Goal: Task Accomplishment & Management: Manage account settings

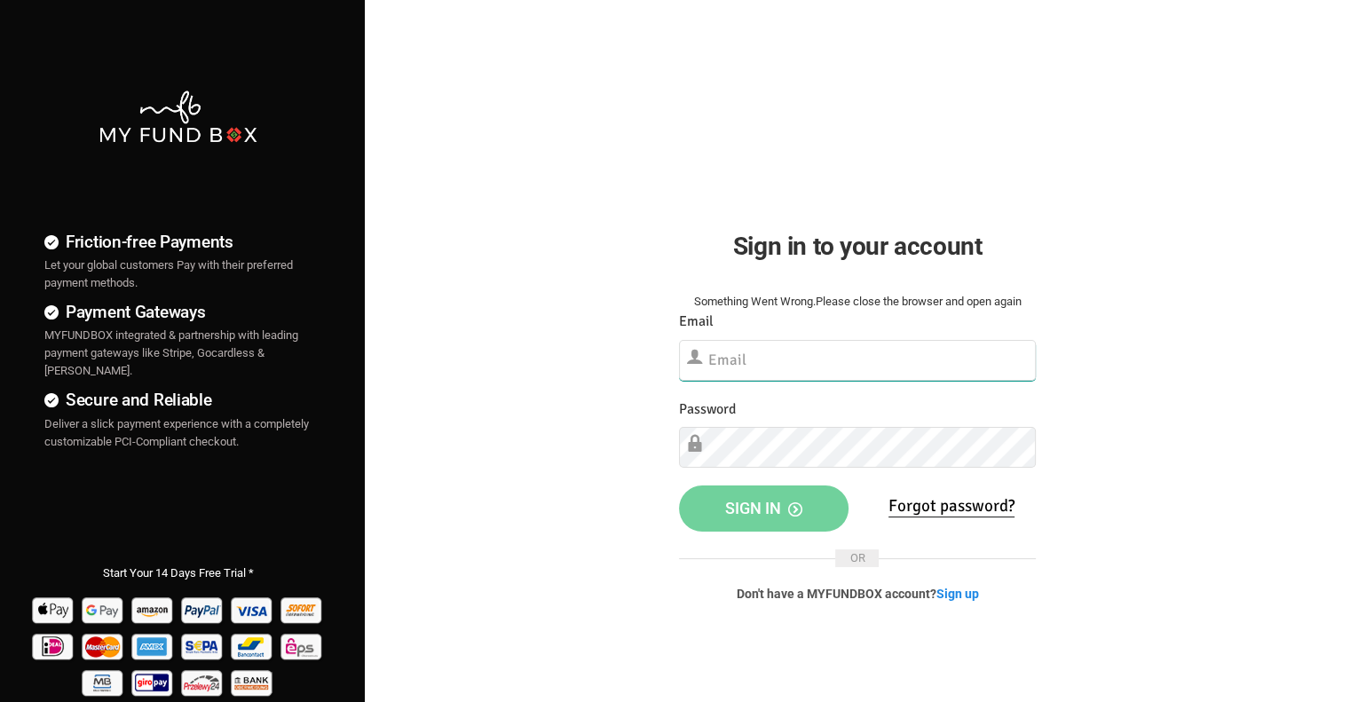
type input "[EMAIL_ADDRESS][DOMAIN_NAME]"
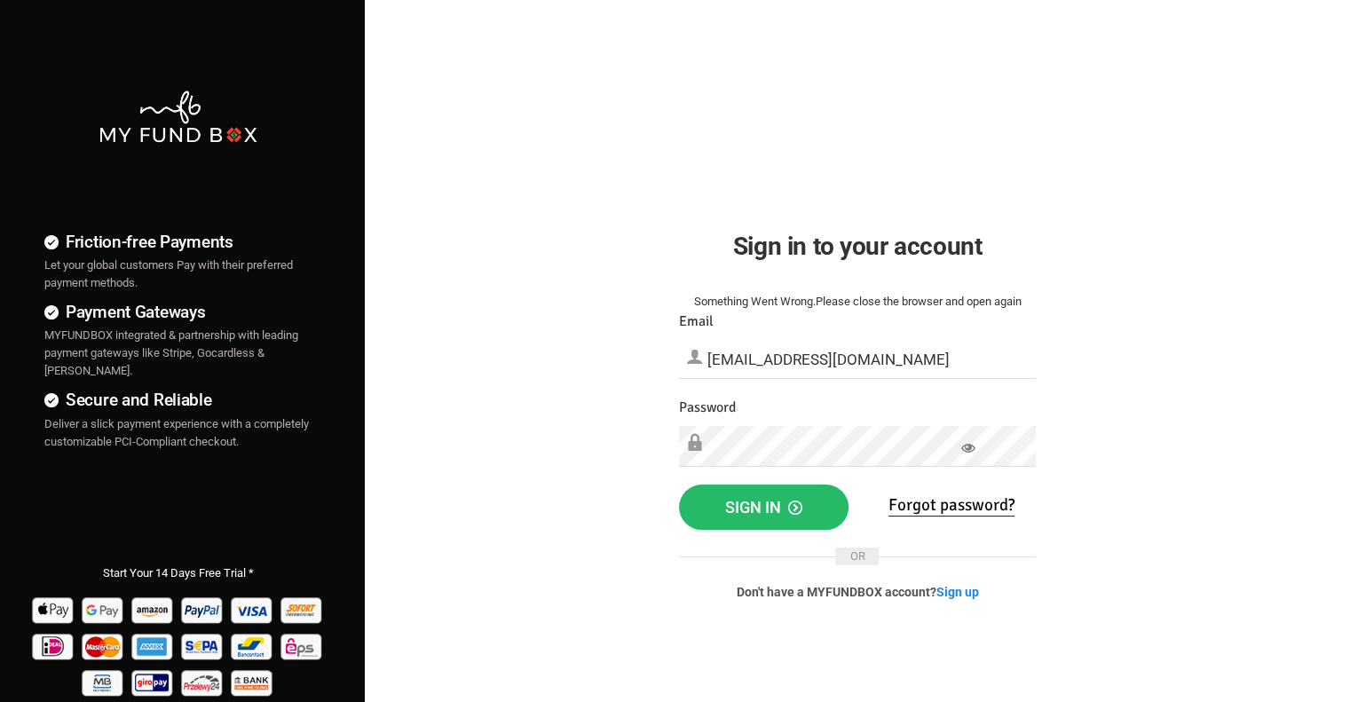
click at [730, 534] on div "Something Went Wrong.Please close the browser and open again Your Donation info…" at bounding box center [857, 460] width 392 height 370
click at [737, 520] on button "Sign in" at bounding box center [764, 505] width 170 height 46
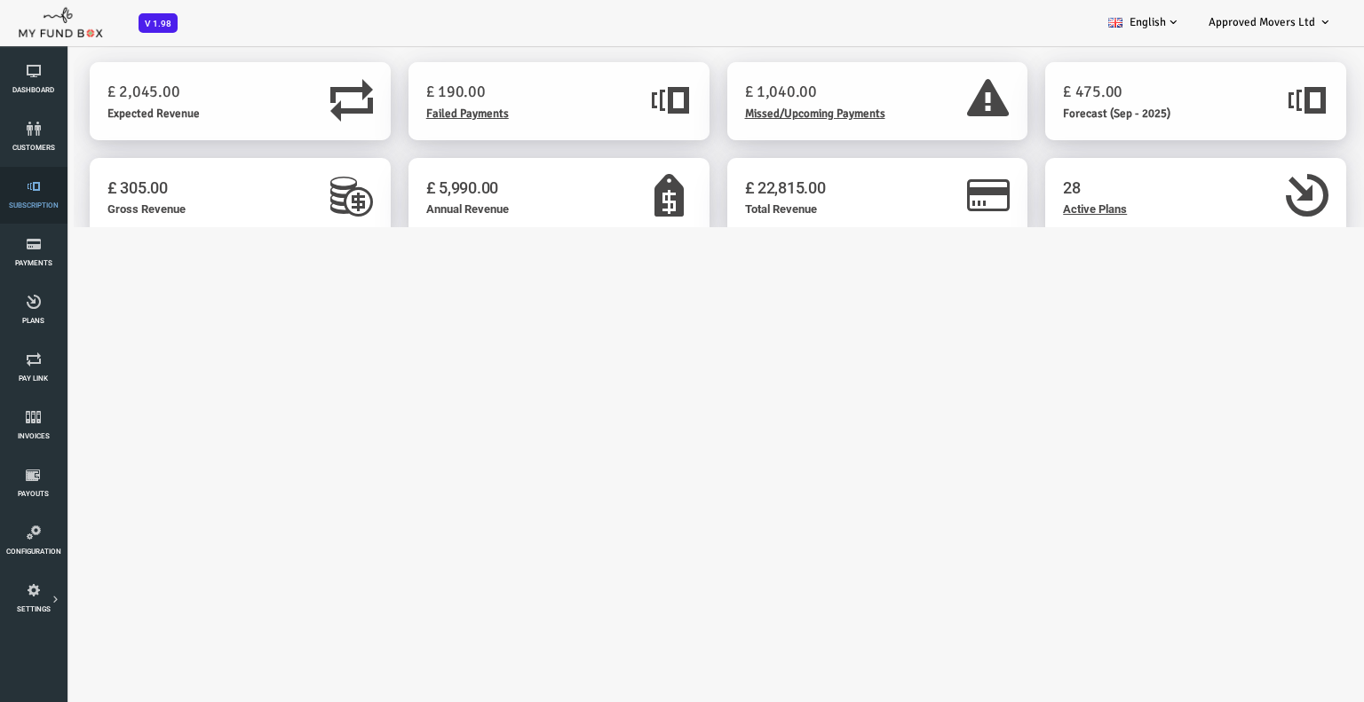
click at [24, 180] on icon at bounding box center [33, 186] width 56 height 14
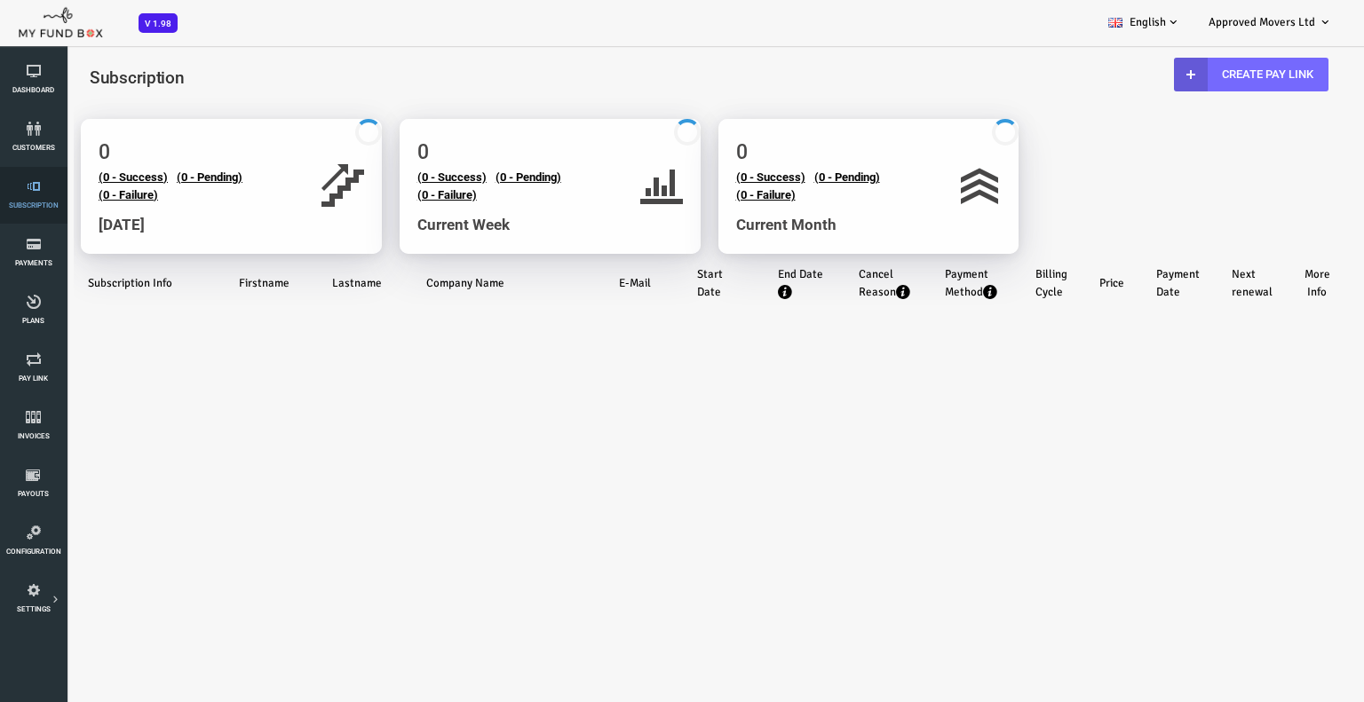
select select "100"
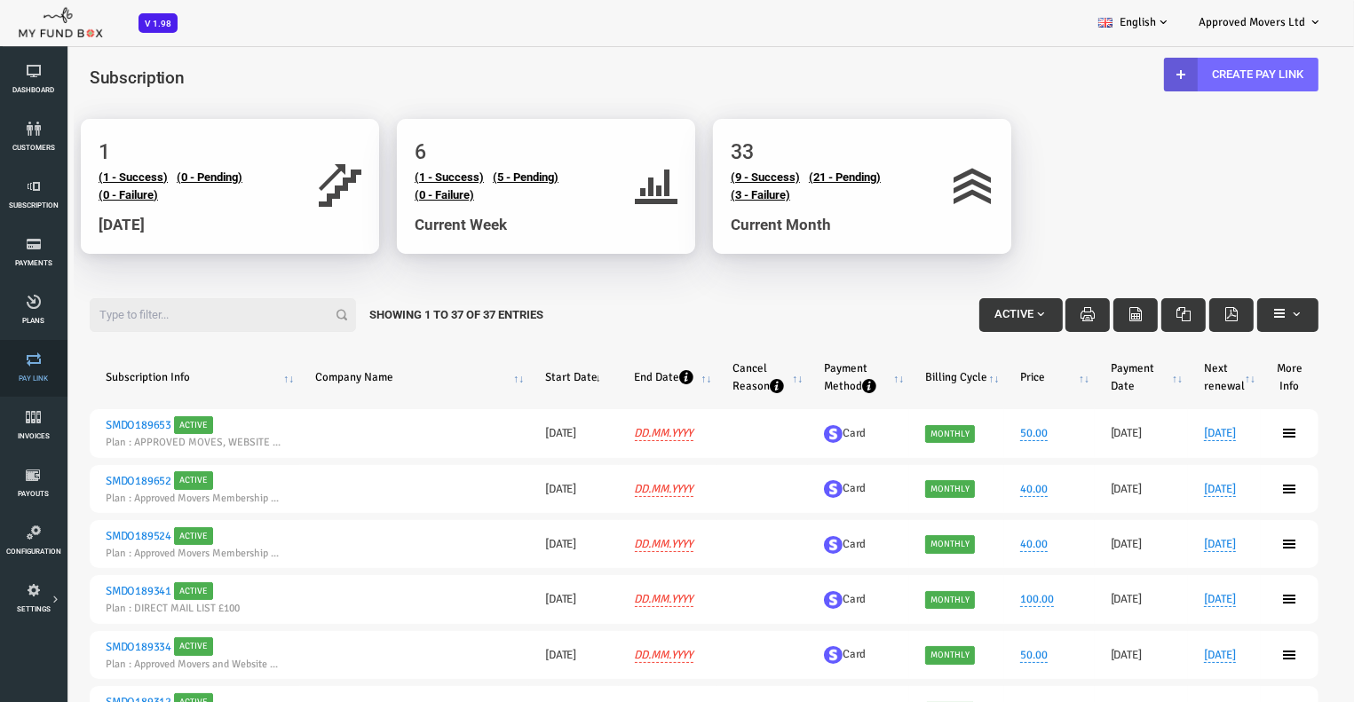
click at [28, 354] on icon at bounding box center [33, 359] width 56 height 14
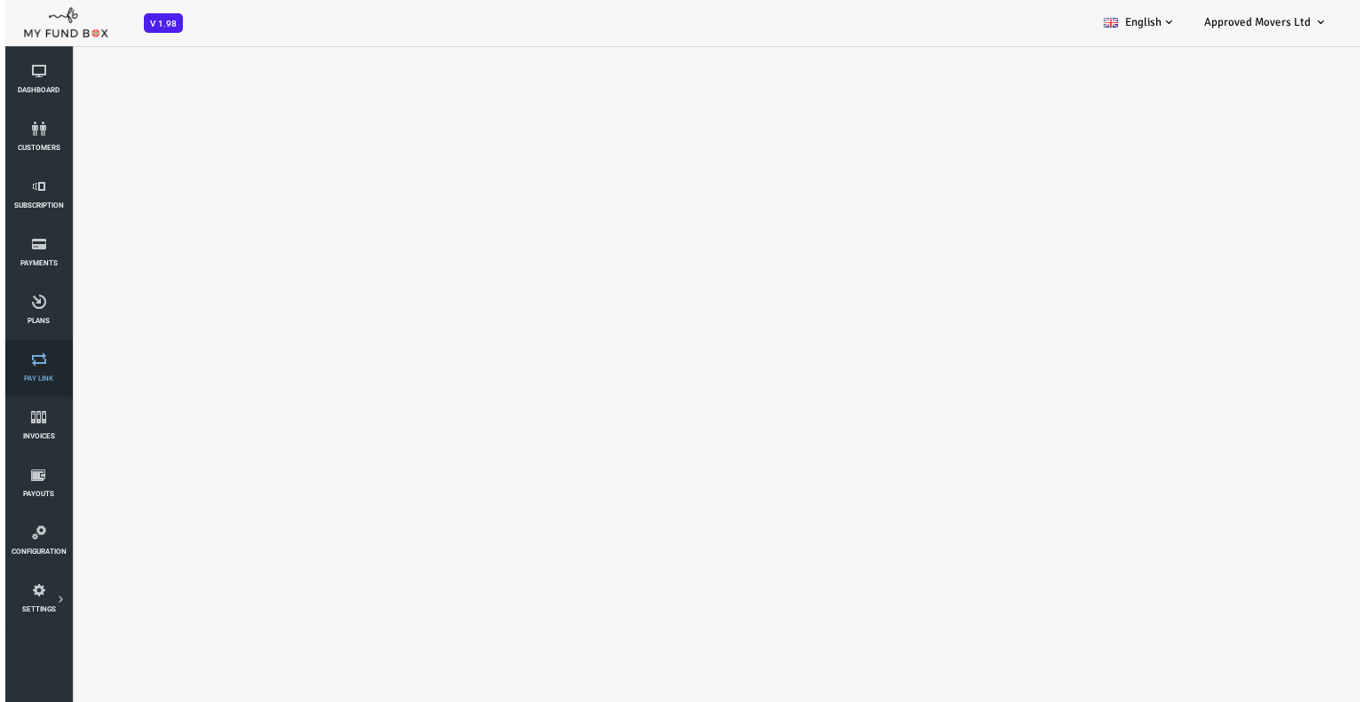
select select "100"
